Goal: Task Accomplishment & Management: Complete application form

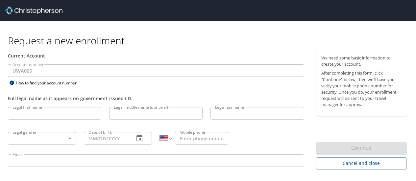
select select "US"
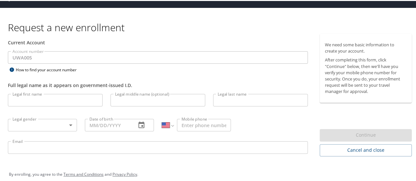
scroll to position [21, 0]
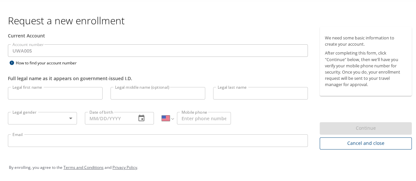
click at [372, 146] on span "Cancel and close" at bounding box center [366, 143] width 82 height 8
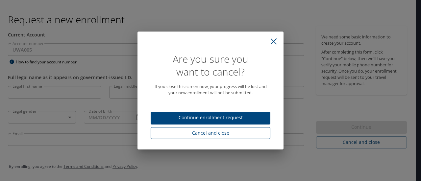
click at [248, 133] on span "Cancel and close" at bounding box center [210, 133] width 109 height 8
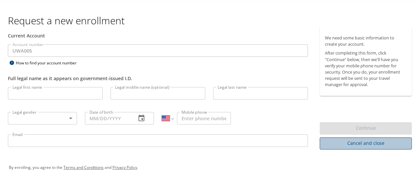
click at [369, 141] on span "Cancel and close" at bounding box center [366, 143] width 82 height 8
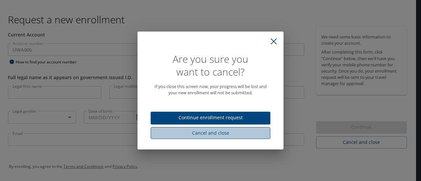
click at [238, 137] on button "Cancel and close" at bounding box center [211, 133] width 120 height 12
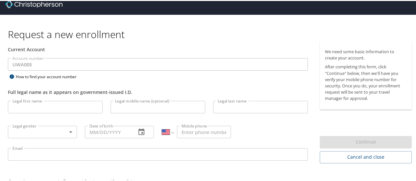
scroll to position [0, 0]
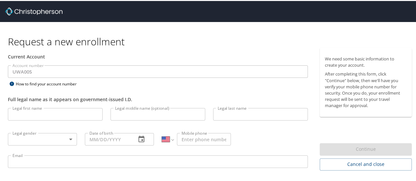
click at [12, 8] on img at bounding box center [33, 11] width 57 height 8
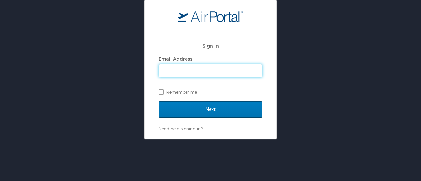
click at [203, 73] on input "Email Address" at bounding box center [210, 70] width 103 height 13
type input "joliep@uw.edu"
click at [192, 98] on div "Sign In Email Address joliep@uw.edu Remember me" at bounding box center [211, 70] width 104 height 63
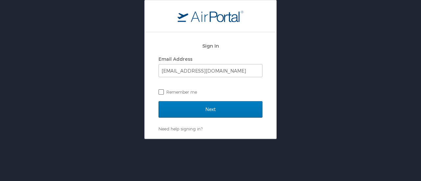
click at [190, 92] on label "Remember me" at bounding box center [211, 92] width 104 height 10
click at [163, 92] on input "Remember me" at bounding box center [161, 91] width 4 height 4
checkbox input "true"
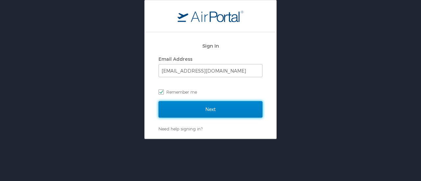
click at [199, 111] on input "Next" at bounding box center [211, 109] width 104 height 16
click at [196, 109] on input "Next" at bounding box center [211, 109] width 104 height 16
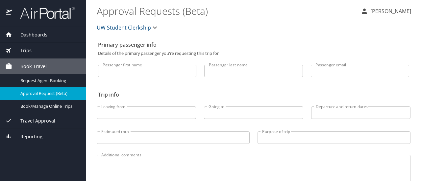
click at [51, 121] on span "Travel Approval" at bounding box center [33, 120] width 43 height 7
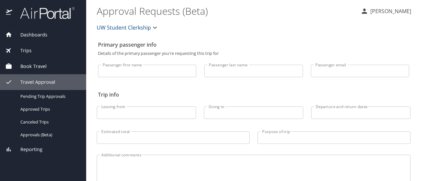
click at [47, 84] on span "Travel Approval" at bounding box center [33, 82] width 43 height 7
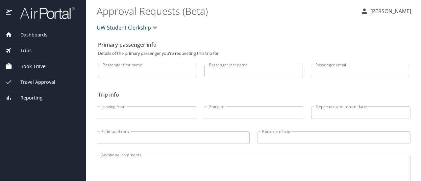
click at [47, 84] on span "Travel Approval" at bounding box center [33, 82] width 43 height 7
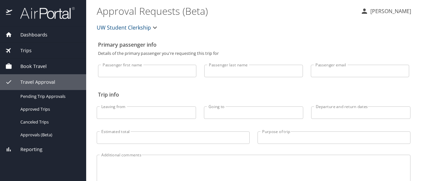
click at [30, 53] on span "Trips" at bounding box center [21, 50] width 19 height 7
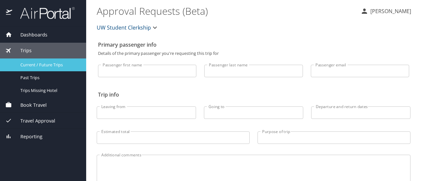
click at [49, 67] on span "Current / Future Trips" at bounding box center [49, 65] width 58 height 6
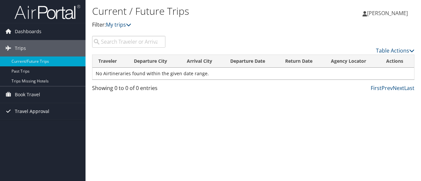
click at [34, 114] on span "Travel Approval" at bounding box center [32, 111] width 35 height 16
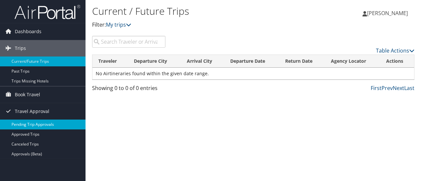
click at [44, 128] on link "Pending Trip Approvals" at bounding box center [43, 125] width 86 height 10
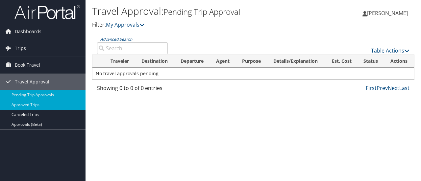
click at [43, 104] on link "Approved Trips" at bounding box center [43, 105] width 86 height 10
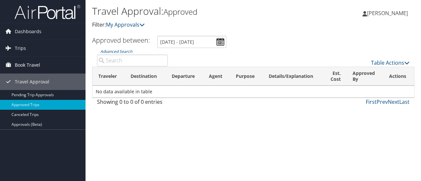
click at [33, 67] on span "Book Travel" at bounding box center [27, 65] width 25 height 16
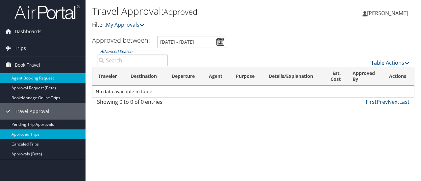
click at [49, 78] on link "Agent Booking Request" at bounding box center [43, 78] width 86 height 10
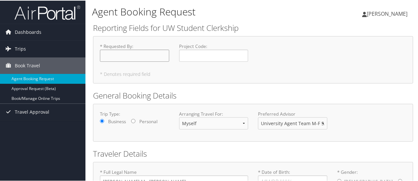
click at [150, 56] on input "* Requested By : Required" at bounding box center [134, 55] width 69 height 12
type input "[PERSON_NAME]"
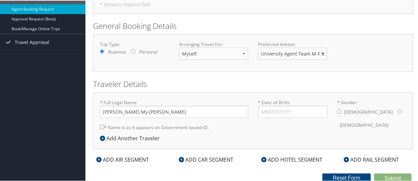
scroll to position [71, 0]
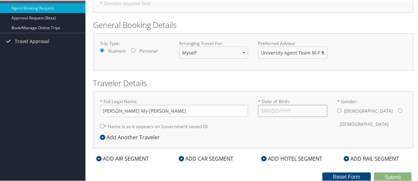
click at [276, 108] on input "* Date of Birth: Invalid Date" at bounding box center [292, 110] width 69 height 12
type input "[DATE]"
click at [398, 109] on input "* Gender: [DEMOGRAPHIC_DATA] [DEMOGRAPHIC_DATA]" at bounding box center [400, 110] width 4 height 4
radio input "true"
click at [124, 127] on label "* Name is as it appears on Government issued ID." at bounding box center [154, 126] width 109 height 12
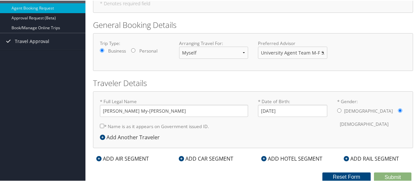
click at [104, 127] on input "* Name is as it appears on Government issued ID." at bounding box center [102, 125] width 4 height 4
checkbox input "true"
click at [125, 160] on div "ADD AIR SEGMENT" at bounding box center [122, 158] width 59 height 8
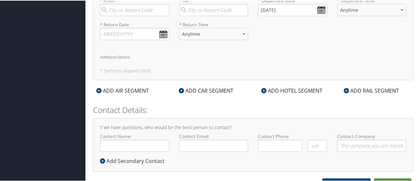
scroll to position [268, 0]
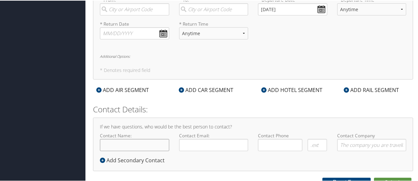
click at [138, 145] on input "Contact Name:" at bounding box center [134, 145] width 69 height 12
click at [145, 144] on input "[PERSON_NAME]" at bounding box center [134, 145] width 69 height 12
type input "[PERSON_NAME] My-[PERSON_NAME]"
click at [201, 147] on input "Contact Email:" at bounding box center [213, 145] width 69 height 12
type input "[EMAIL_ADDRESS][DOMAIN_NAME]"
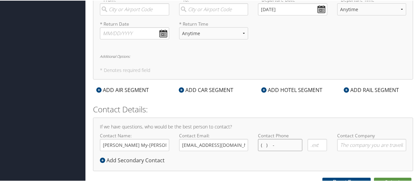
click at [280, 147] on input "( ) -" at bounding box center [280, 145] width 44 height 12
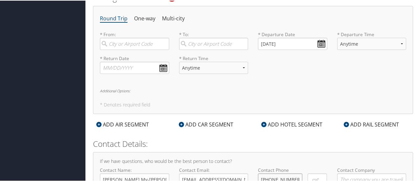
scroll to position [202, 0]
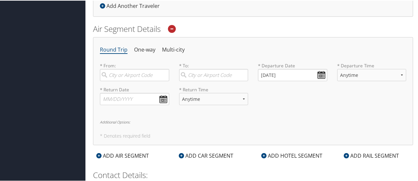
type input "[PHONE_NUMBER]"
click at [130, 73] on input "search" at bounding box center [134, 74] width 69 height 12
click at [144, 90] on div "Great Falls (GTF MT)" at bounding box center [135, 92] width 61 height 17
click at [144, 81] on input "GTF" at bounding box center [134, 74] width 69 height 12
type input "Great Falls (GTF MT)"
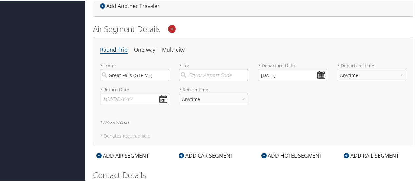
click at [198, 72] on input "search" at bounding box center [213, 74] width 69 height 12
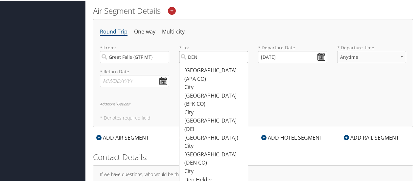
scroll to position [235, 0]
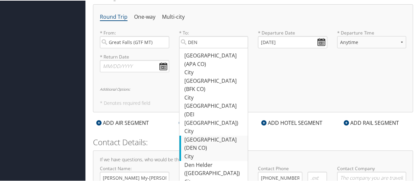
click at [220, 135] on div "Denver (DEN CO)" at bounding box center [215, 143] width 61 height 17
click at [220, 48] on input "DEN" at bounding box center [213, 42] width 69 height 12
type input "Denver (DEN CO)"
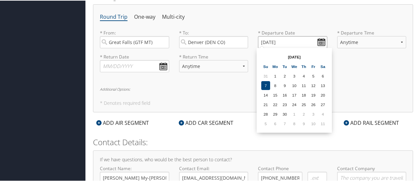
click at [316, 42] on input "[DATE]" at bounding box center [292, 42] width 69 height 12
click at [323, 94] on td "20" at bounding box center [323, 94] width 9 height 9
type input "[DATE]"
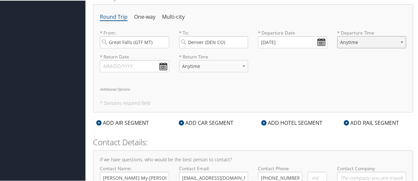
click at [364, 39] on select "Anytime Early Morning (5AM-7AM) Morning (7AM-12PM) Afternoon (12PM-5PM) Evening…" at bounding box center [372, 42] width 69 height 12
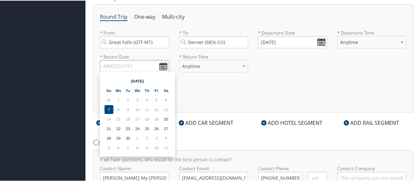
click at [159, 65] on input "text" at bounding box center [134, 66] width 69 height 12
click at [161, 65] on input "text" at bounding box center [134, 66] width 69 height 12
click at [208, 90] on div "Round Trip One-way Multi-city * From: [GEOGRAPHIC_DATA] (GTF MT) Required * To:…" at bounding box center [253, 58] width 320 height 108
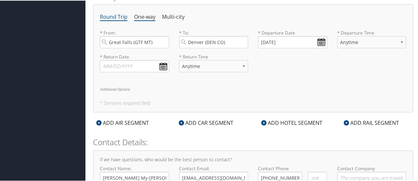
click at [146, 13] on li "One-way" at bounding box center [144, 17] width 21 height 12
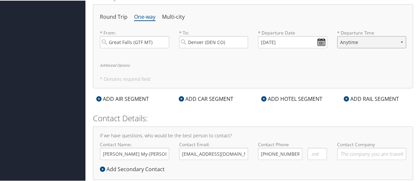
click at [368, 42] on select "Anytime Early Morning (5AM-7AM) Morning (7AM-12PM) Afternoon (12PM-5PM) Evening…" at bounding box center [372, 42] width 69 height 12
click at [345, 63] on h6 "Additional Options:" at bounding box center [253, 65] width 307 height 4
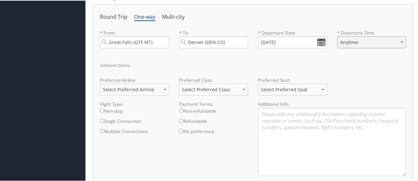
click at [352, 40] on select "Anytime Early Morning (5AM-7AM) Morning (7AM-12PM) Afternoon (12PM-5PM) Evening…" at bounding box center [372, 42] width 69 height 12
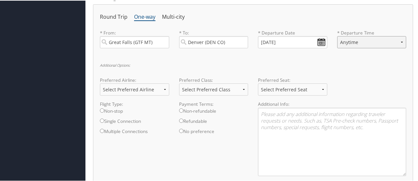
click at [352, 40] on select "Anytime Early Morning (5AM-7AM) Morning (7AM-12PM) Afternoon (12PM-5PM) Evening…" at bounding box center [372, 42] width 69 height 12
click at [316, 65] on div "Additional Options: Preferred Airline: Select Preferred Airline Delta United Ai…" at bounding box center [253, 122] width 307 height 118
click at [139, 88] on select "Select Preferred Airline Delta United Airlines American Airlines Southwest Airl…" at bounding box center [134, 89] width 69 height 12
click at [129, 90] on select "Select Preferred Airline Delta United Airlines American Airlines Southwest Airl…" at bounding box center [134, 89] width 69 height 12
click at [116, 112] on label "Non-stop" at bounding box center [134, 112] width 69 height 10
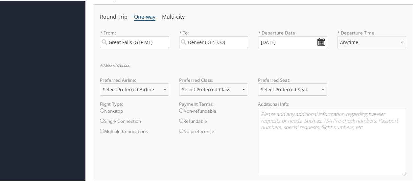
click at [104, 112] on input "Non-stop" at bounding box center [102, 110] width 4 height 4
radio input "true"
click at [222, 92] on select "Select Preferred Class Economy Economy Plus Business First Class" at bounding box center [213, 89] width 69 height 12
click at [284, 87] on select "Select Preferred Seat Aisle Window Middle" at bounding box center [292, 89] width 69 height 12
select select "Window"
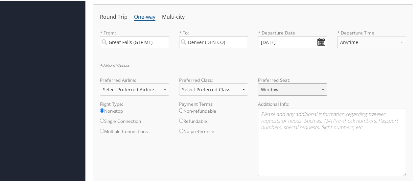
click at [258, 83] on select "Select Preferred Seat Aisle Window Middle" at bounding box center [292, 89] width 69 height 12
click at [256, 68] on div "Additional Options: Preferred Airline: Select Preferred Airline Delta United Ai…" at bounding box center [253, 122] width 307 height 118
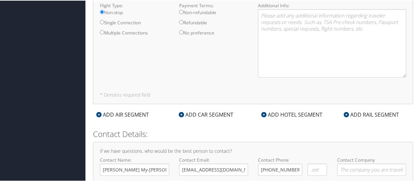
scroll to position [268, 0]
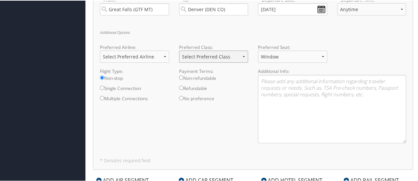
click at [242, 55] on select "Select Preferred Class Economy Economy Plus Business First Class" at bounding box center [213, 56] width 69 height 12
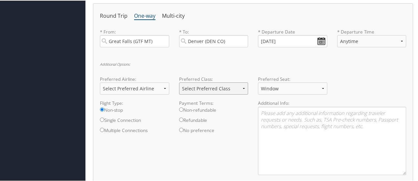
scroll to position [235, 0]
click at [249, 69] on div "Additional Options: Preferred Airline: Select Preferred Airline Delta United Ai…" at bounding box center [253, 122] width 307 height 118
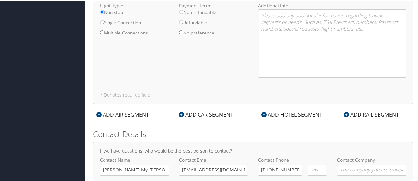
scroll to position [362, 0]
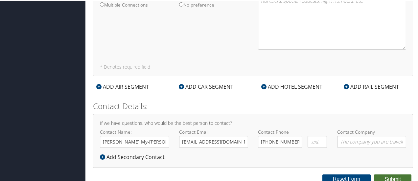
click at [383, 176] on button "Submit" at bounding box center [393, 179] width 38 height 10
